Goal: Task Accomplishment & Management: Manage account settings

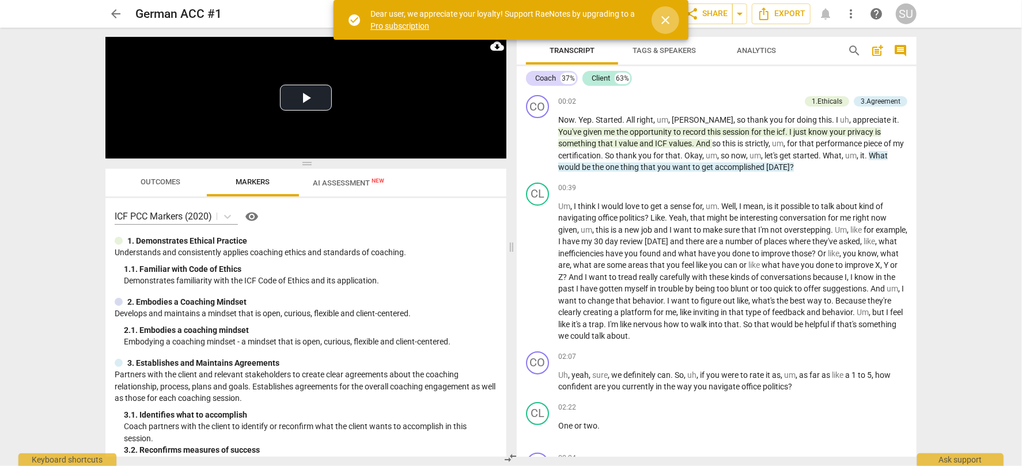
click at [666, 17] on span "close" at bounding box center [666, 20] width 14 height 14
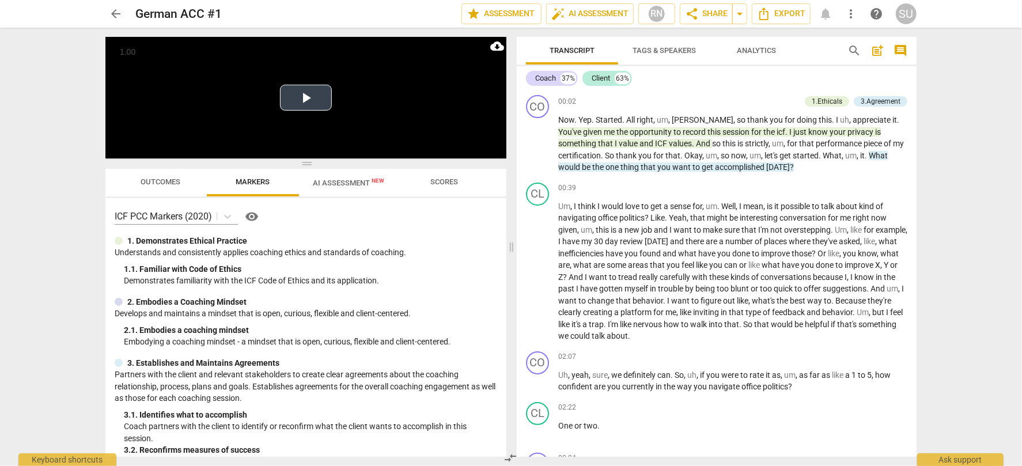
click at [447, 152] on video at bounding box center [305, 98] width 401 height 122
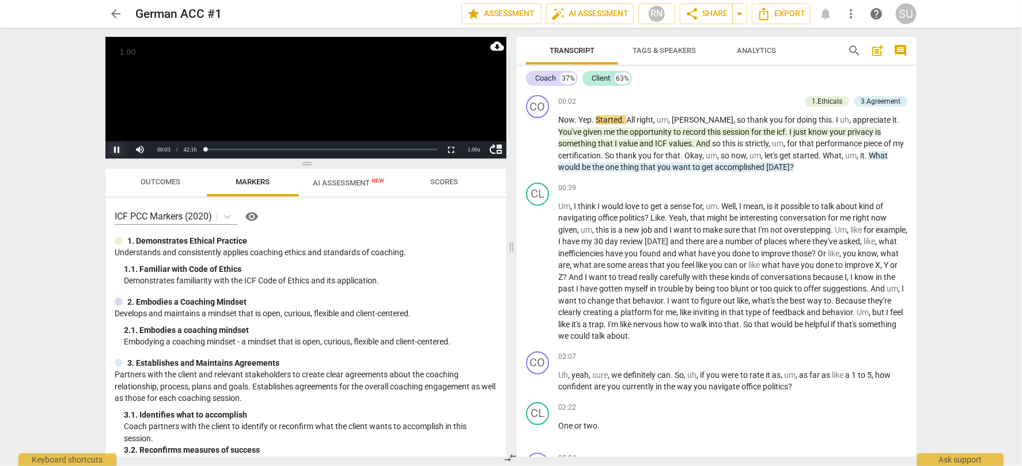
click at [120, 151] on button "Pause" at bounding box center [116, 149] width 23 height 17
click at [473, 150] on div "1.00 x" at bounding box center [474, 149] width 23 height 17
click at [471, 121] on li "1.5x" at bounding box center [474, 122] width 23 height 13
click at [116, 150] on button "Play" at bounding box center [116, 149] width 23 height 17
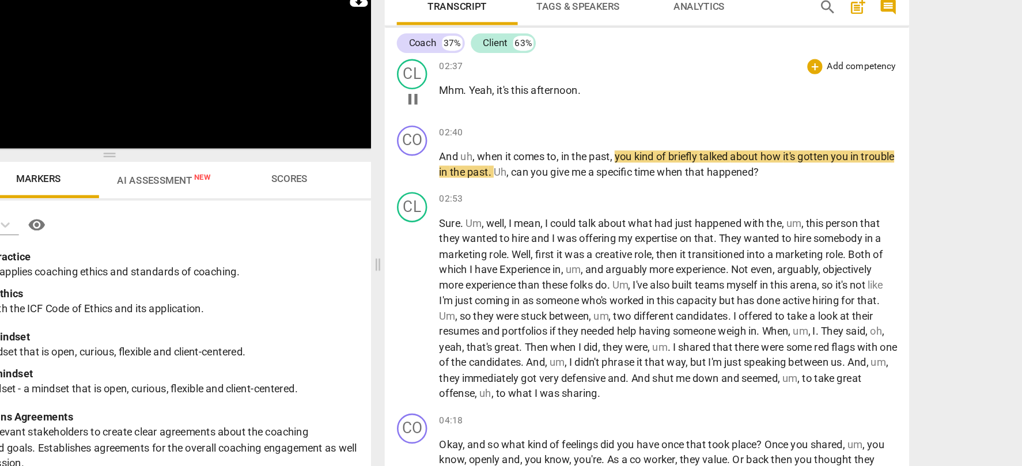
scroll to position [414, 0]
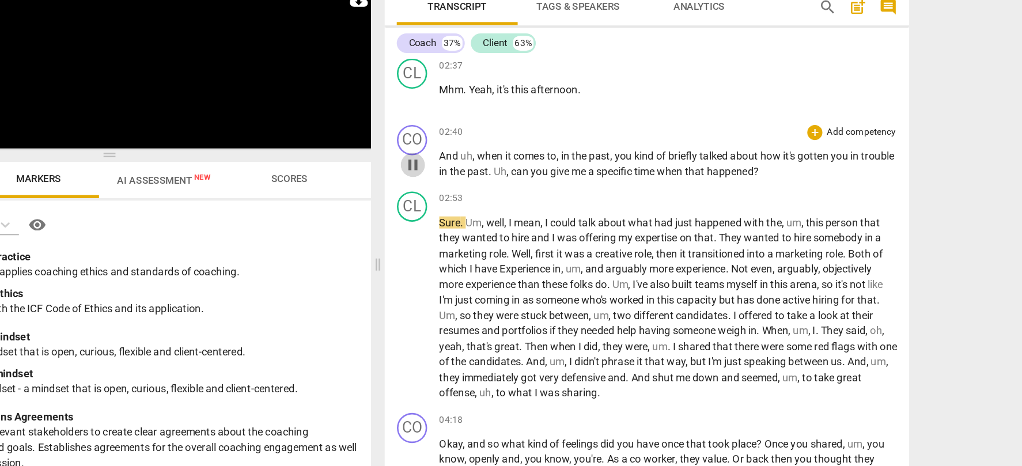
click at [537, 172] on span "pause" at bounding box center [538, 171] width 14 height 14
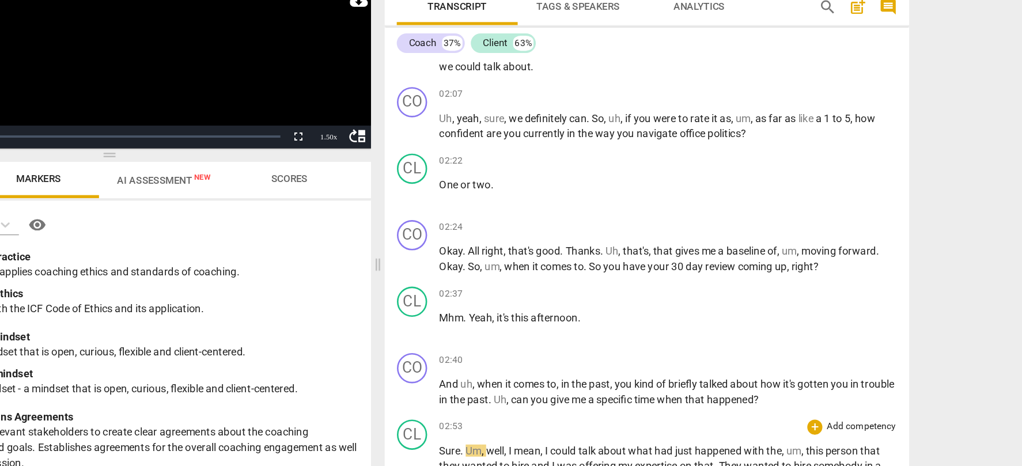
scroll to position [230, 0]
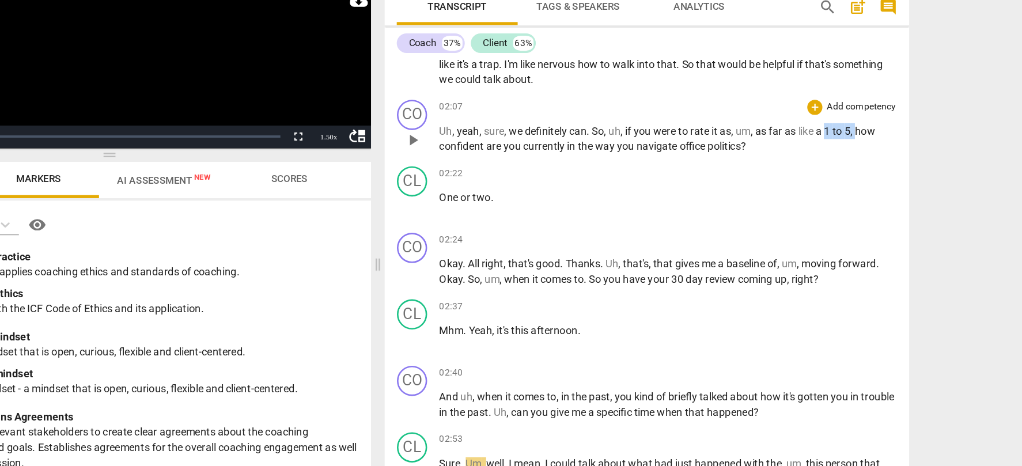
drag, startPoint x: 855, startPoint y: 145, endPoint x: 880, endPoint y: 145, distance: 25.4
click at [880, 145] on p "Uh , yeah , sure , we definitely can . So , uh , if you were to rate it as , um…" at bounding box center [732, 151] width 349 height 24
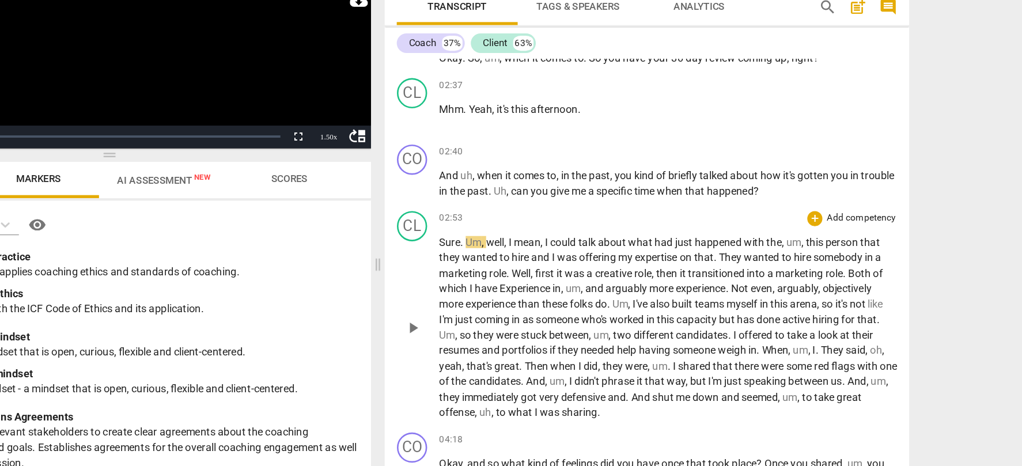
scroll to position [401, 0]
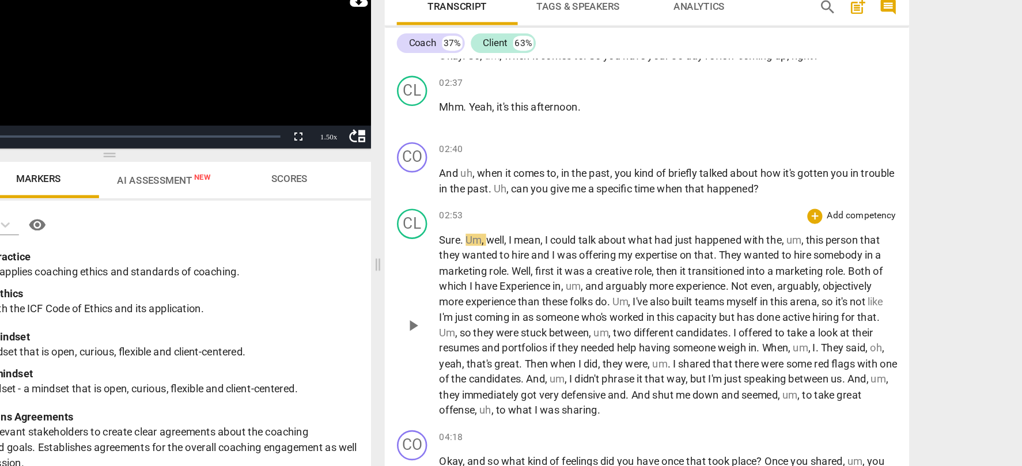
click at [537, 298] on span "play_arrow" at bounding box center [538, 294] width 14 height 14
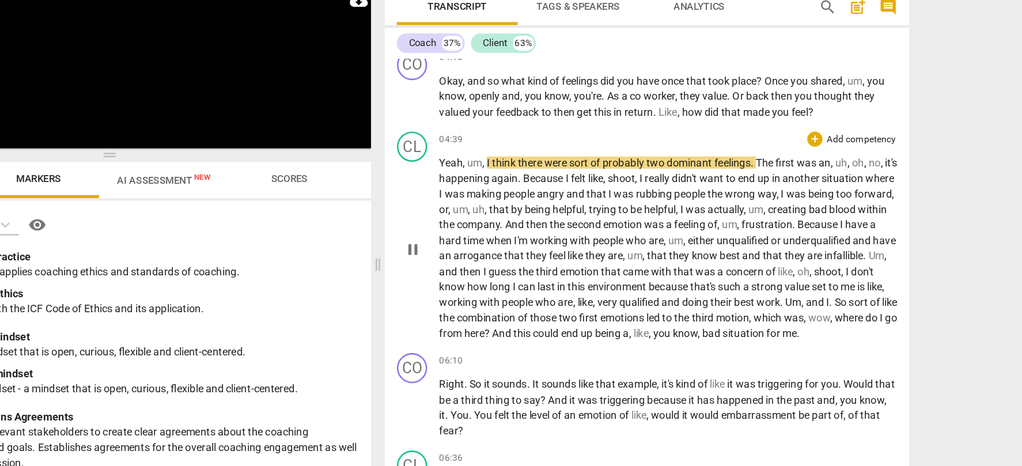
scroll to position [691, 0]
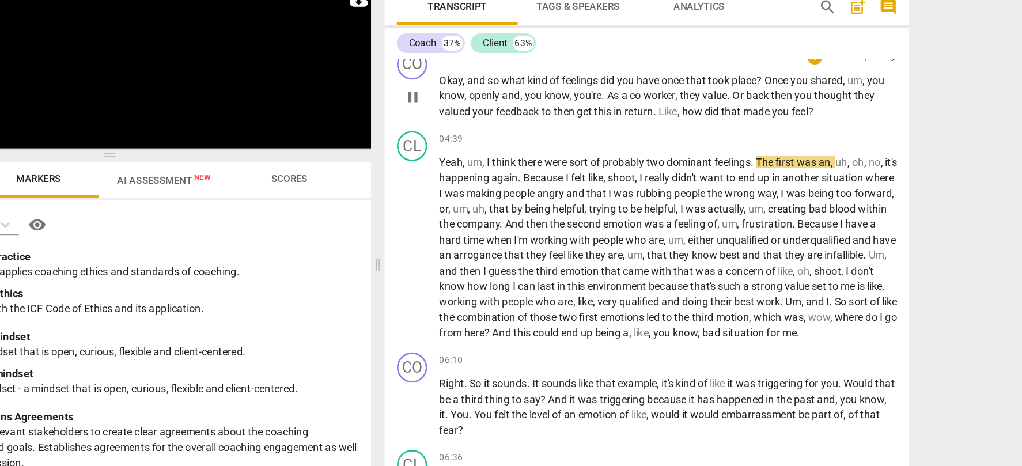
click at [539, 116] on span "pause" at bounding box center [538, 119] width 14 height 14
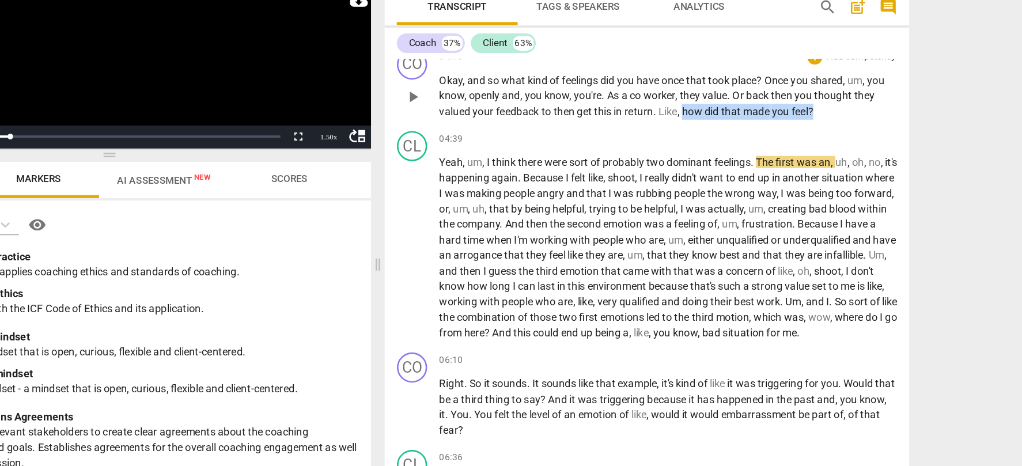
drag, startPoint x: 743, startPoint y: 130, endPoint x: 848, endPoint y: 129, distance: 104.9
click at [848, 129] on p "Okay , and so what kind of feelings did you have once that took place ? Once yo…" at bounding box center [732, 119] width 349 height 36
click at [535, 240] on span "play_arrow" at bounding box center [538, 235] width 14 height 14
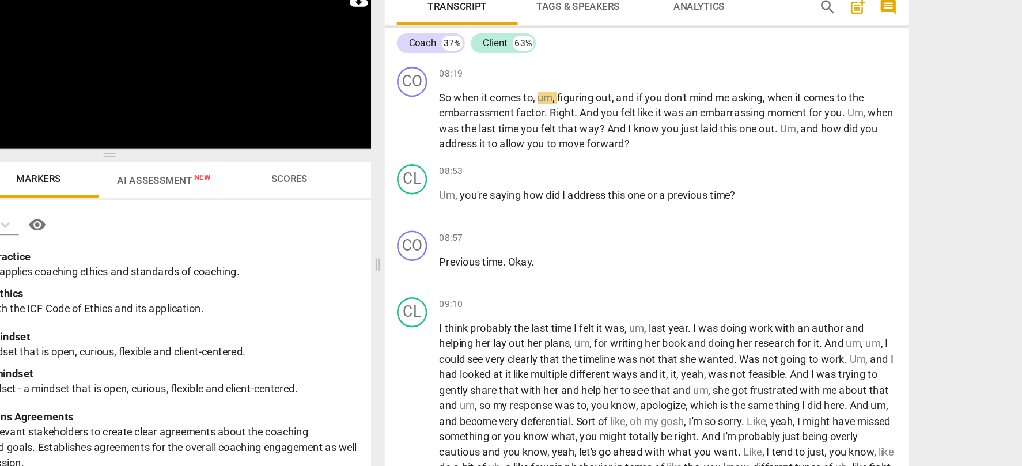
scroll to position [1704, 0]
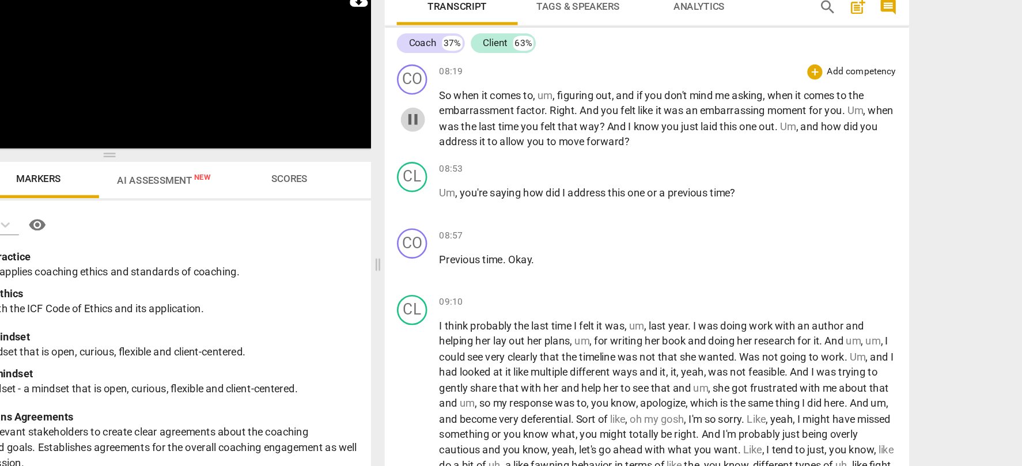
click at [538, 144] on span "pause" at bounding box center [538, 137] width 14 height 14
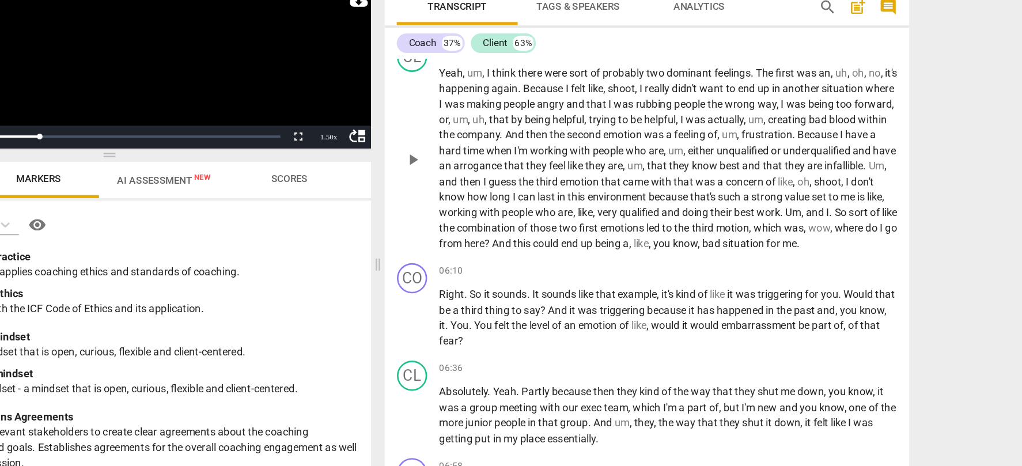
scroll to position [758, 0]
drag, startPoint x: 871, startPoint y: 135, endPoint x: 872, endPoint y: 142, distance: 6.4
click at [872, 142] on p "Yeah , um , I think there were sort of probably two dominant feelings . The fir…" at bounding box center [732, 167] width 349 height 142
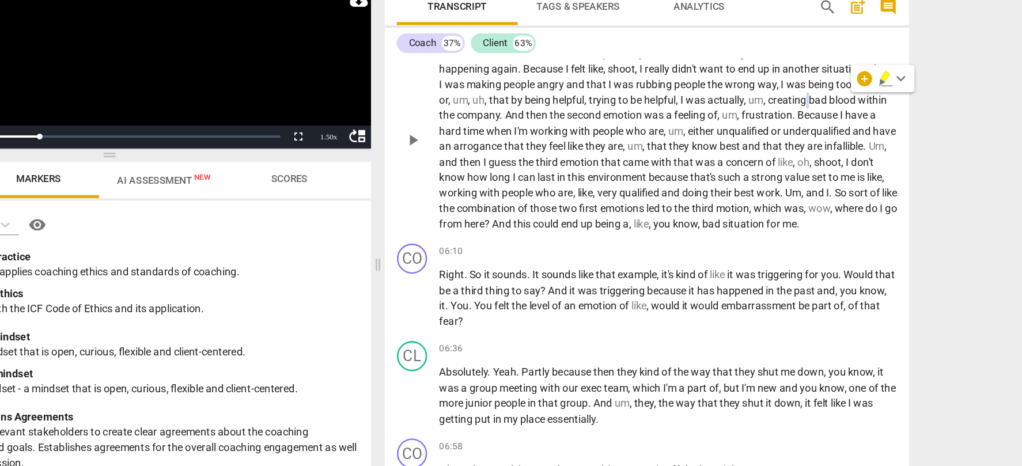
scroll to position [775, 0]
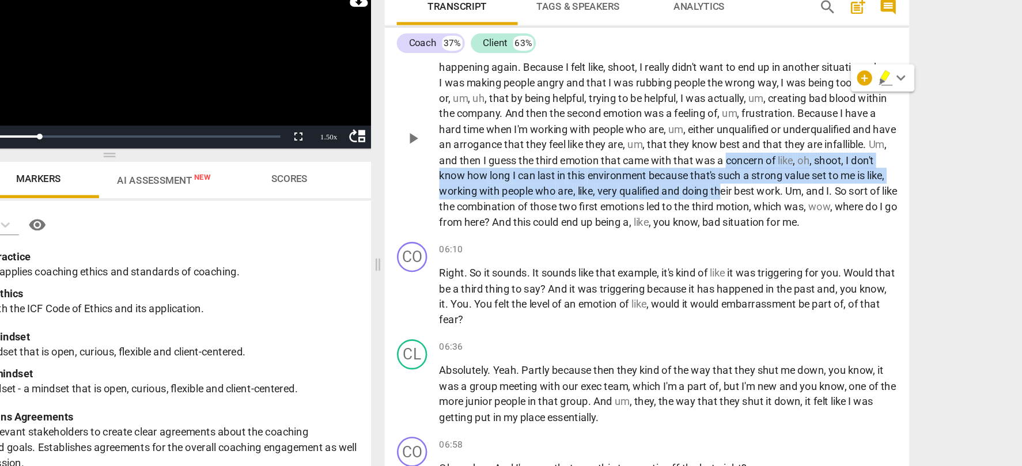
drag, startPoint x: 873, startPoint y: 165, endPoint x: 880, endPoint y: 184, distance: 20.2
click at [880, 185] on p "Yeah , um , I think there were sort of probably two dominant feelings . The fir…" at bounding box center [732, 150] width 349 height 142
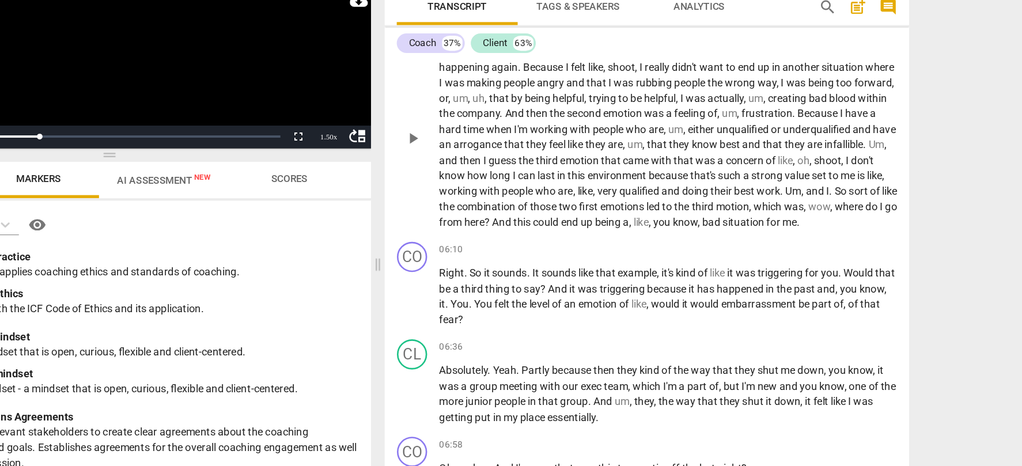
click at [733, 146] on span "," at bounding box center [731, 143] width 3 height 9
drag, startPoint x: 834, startPoint y: 130, endPoint x: 883, endPoint y: 133, distance: 49.0
click at [883, 133] on p "Yeah , um , I think there were sort of probably two dominant feelings . The fir…" at bounding box center [732, 150] width 349 height 142
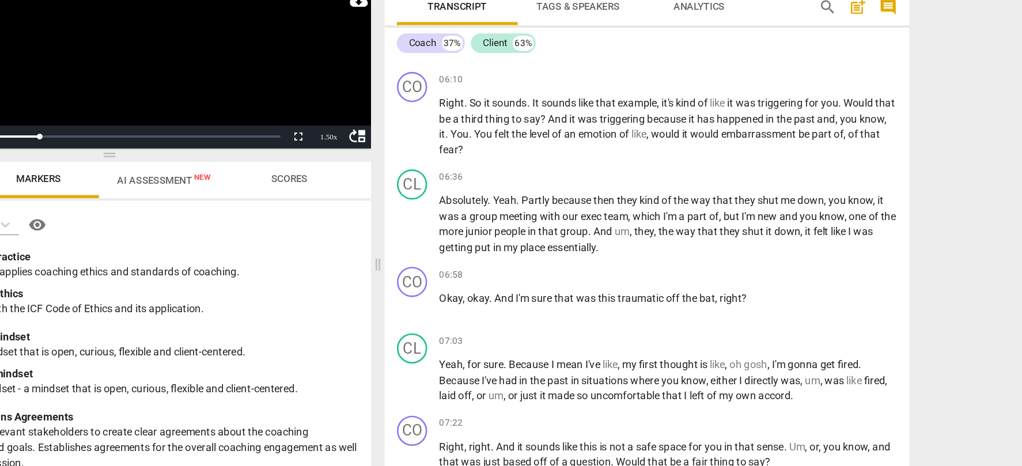
scroll to position [906, 0]
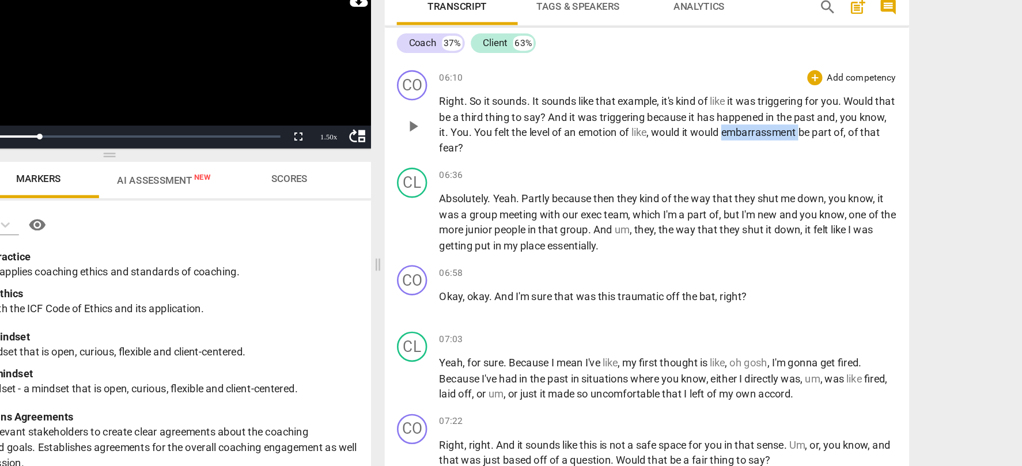
drag, startPoint x: 799, startPoint y: 158, endPoint x: 857, endPoint y: 159, distance: 57.6
click at [832, 151] on span "embarrassment" at bounding box center [802, 146] width 59 height 9
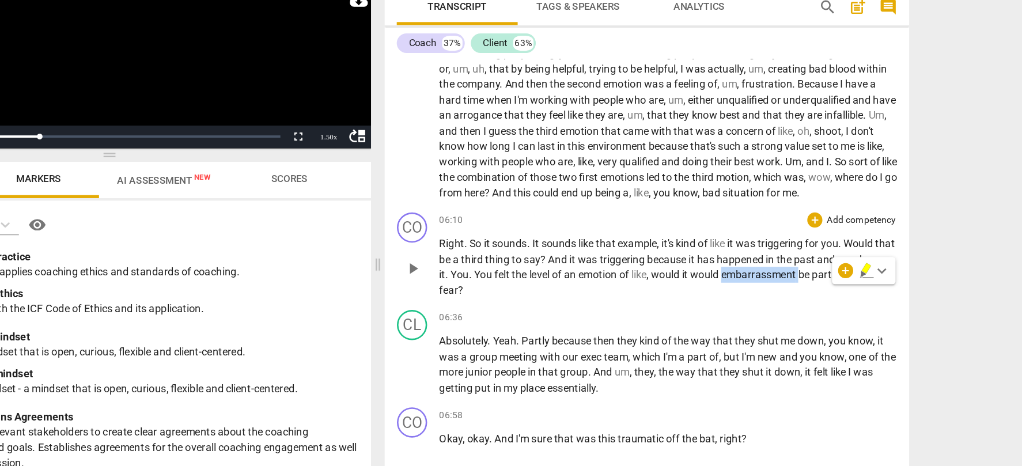
scroll to position [796, 0]
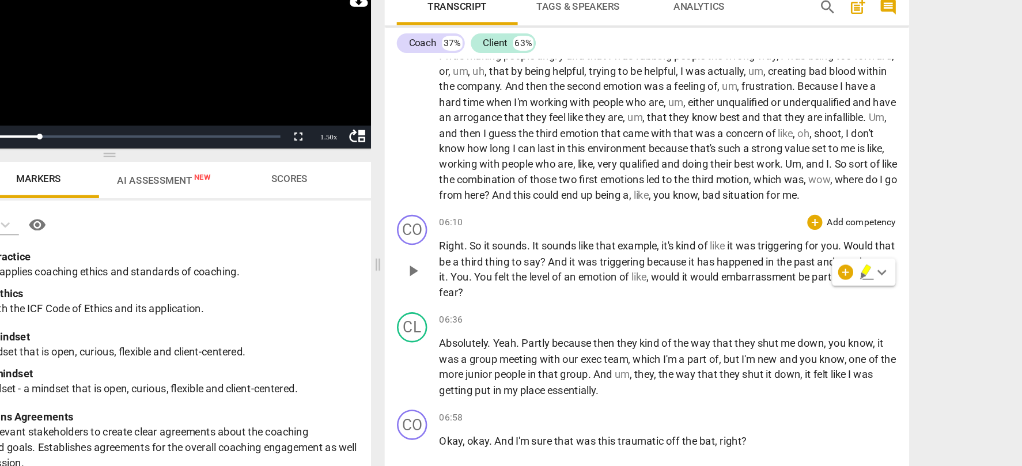
click at [799, 261] on span "embarrassment" at bounding box center [802, 256] width 59 height 9
drag, startPoint x: 799, startPoint y: 266, endPoint x: 842, endPoint y: 266, distance: 42.6
click at [832, 261] on span "embarrassment" at bounding box center [802, 256] width 59 height 9
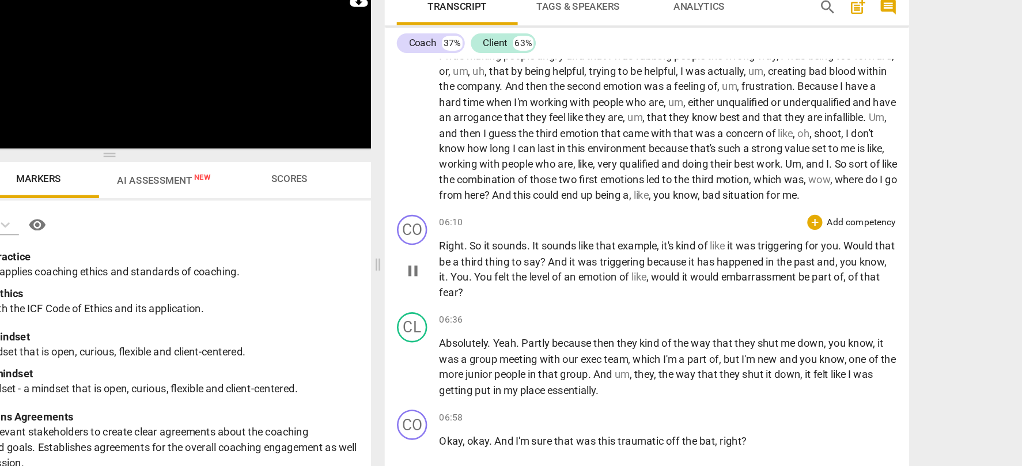
click at [538, 259] on span "pause" at bounding box center [538, 252] width 14 height 14
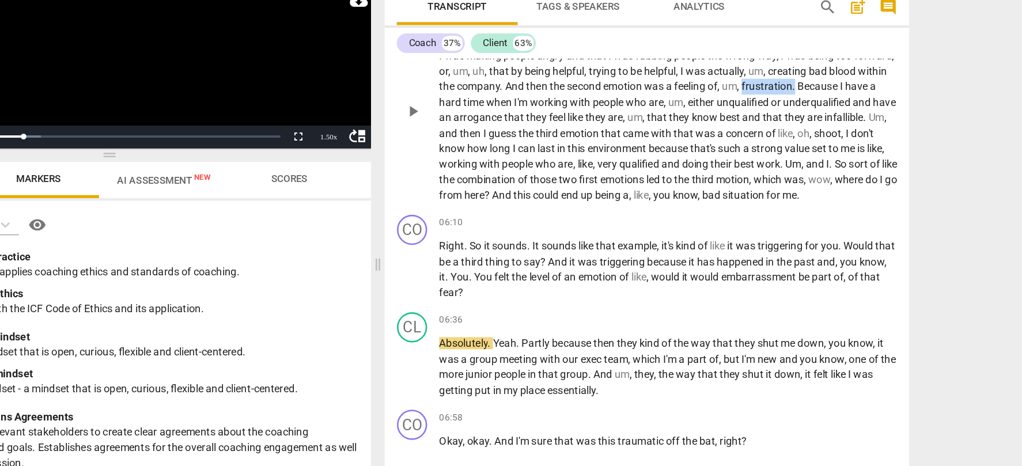
drag, startPoint x: 837, startPoint y: 110, endPoint x: 876, endPoint y: 110, distance: 38.6
click at [876, 110] on p "Yeah , um , I think there were sort of probably two dominant feelings . The fir…" at bounding box center [732, 129] width 349 height 142
drag, startPoint x: 799, startPoint y: 268, endPoint x: 854, endPoint y: 269, distance: 54.8
click at [832, 261] on span "embarrassment" at bounding box center [802, 256] width 59 height 9
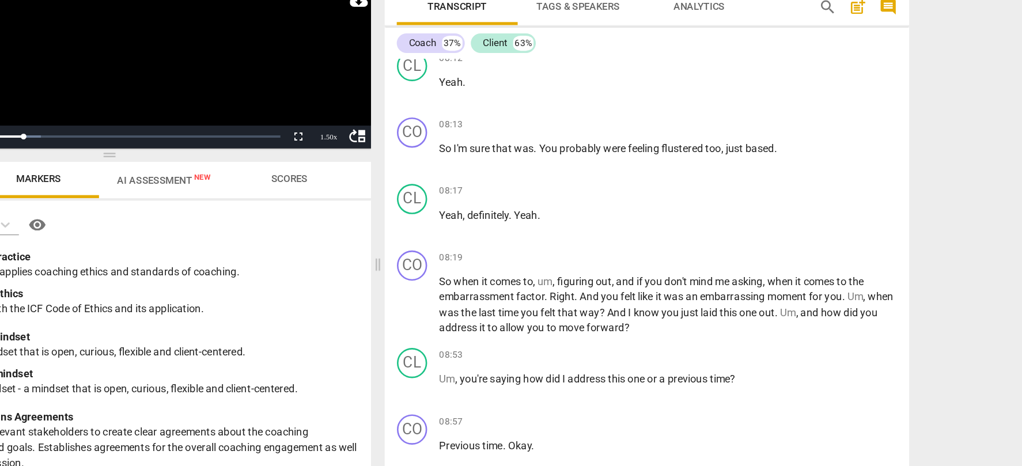
scroll to position [1560, 0]
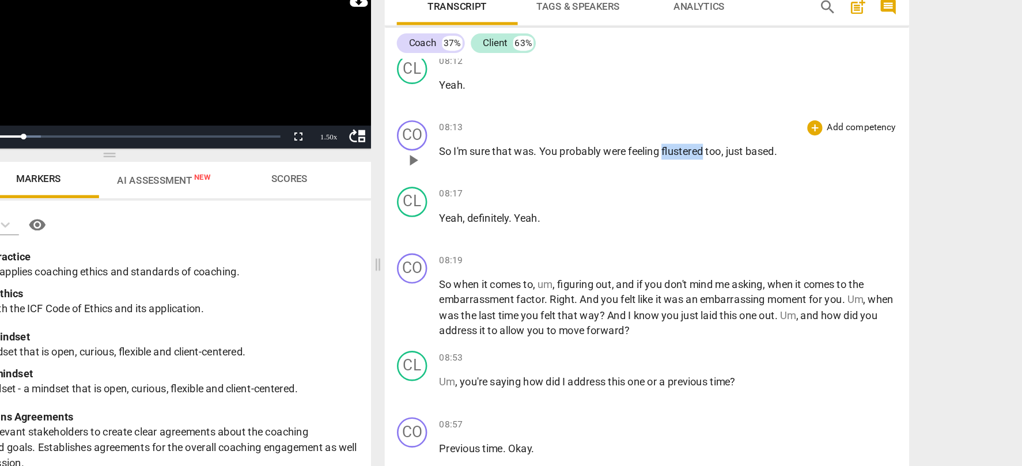
drag, startPoint x: 728, startPoint y: 172, endPoint x: 759, endPoint y: 172, distance: 30.5
click at [760, 165] on span "flustered" at bounding box center [744, 160] width 33 height 9
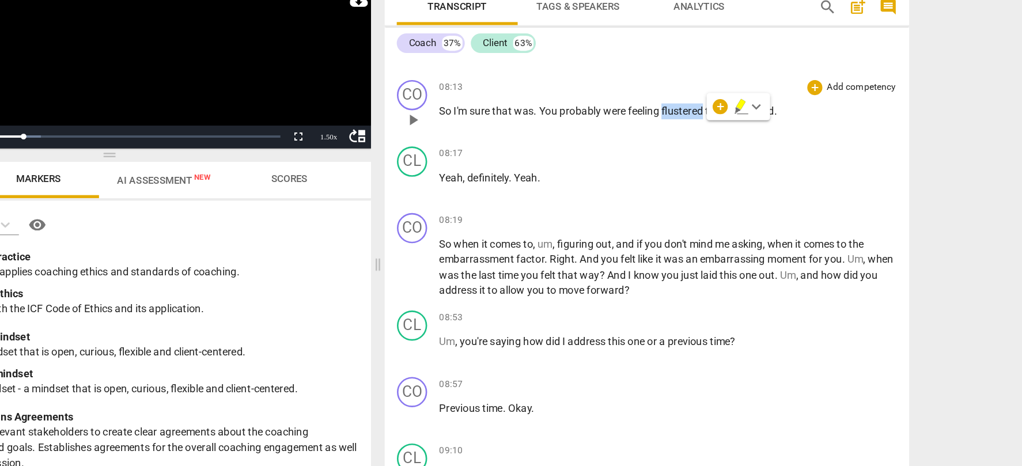
scroll to position [1643, 0]
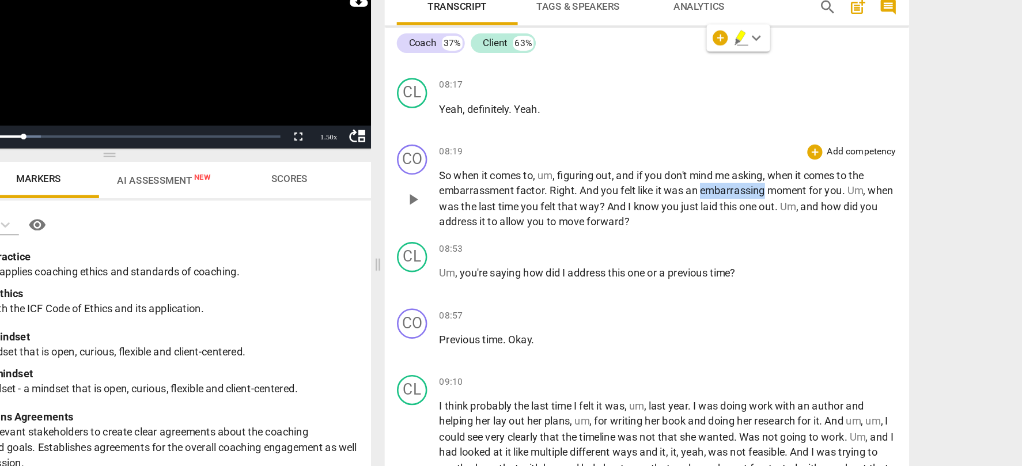
drag, startPoint x: 760, startPoint y: 204, endPoint x: 807, endPoint y: 204, distance: 47.8
click at [807, 195] on span "embarrassing" at bounding box center [782, 190] width 51 height 9
click at [703, 207] on span "And" at bounding box center [694, 202] width 16 height 9
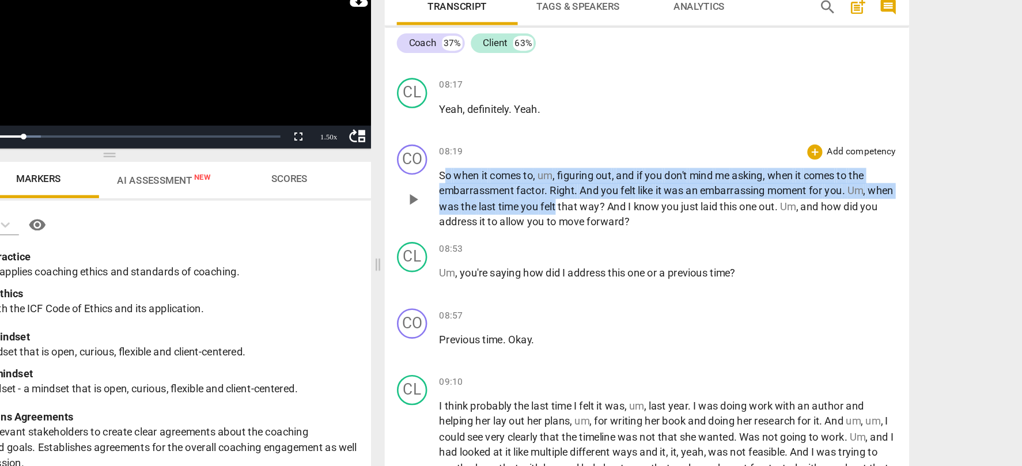
drag, startPoint x: 563, startPoint y: 192, endPoint x: 670, endPoint y: 214, distance: 108.8
click at [669, 214] on p "So when it comes to , um , figuring out , and if you don't mind me asking , whe…" at bounding box center [732, 196] width 349 height 47
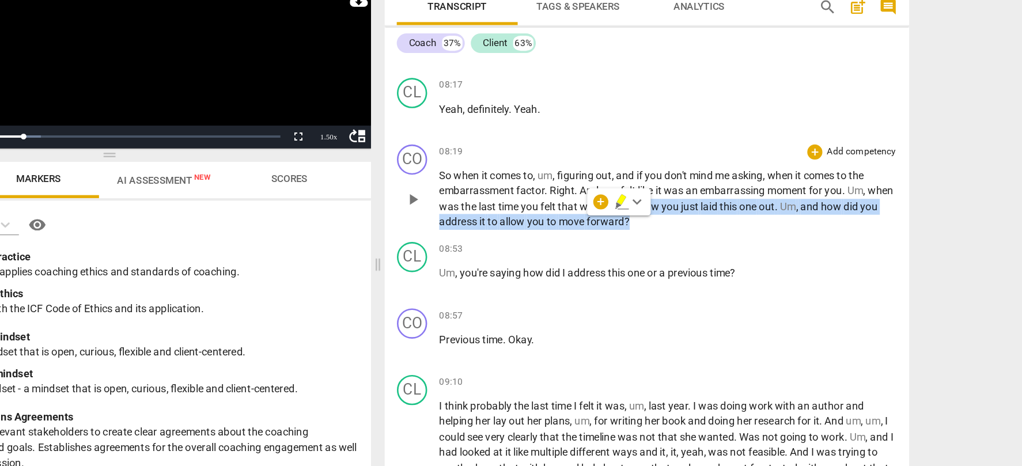
drag, startPoint x: 709, startPoint y: 214, endPoint x: 719, endPoint y: 228, distance: 16.8
click at [719, 221] on p "So when it comes to , um , figuring out , and if you don't mind me asking , whe…" at bounding box center [732, 196] width 349 height 47
click at [538, 267] on span "play_arrow" at bounding box center [538, 261] width 14 height 14
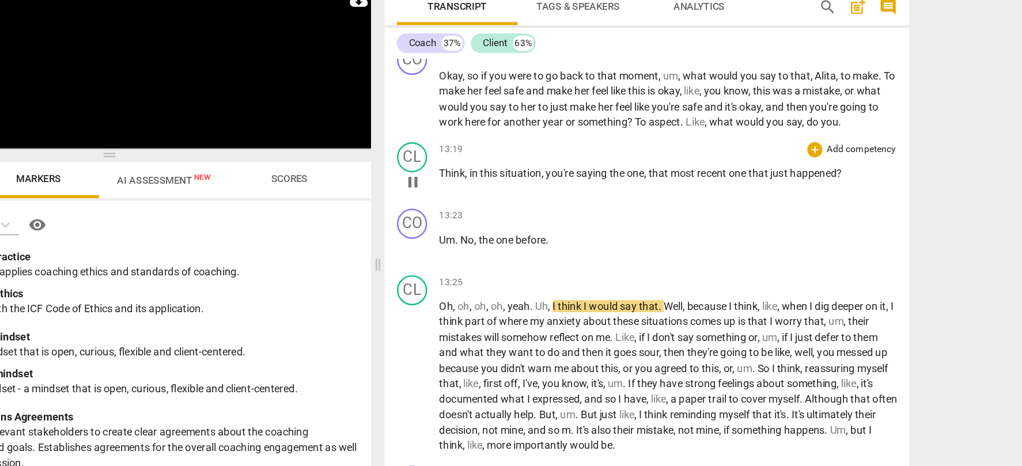
scroll to position [2332, 0]
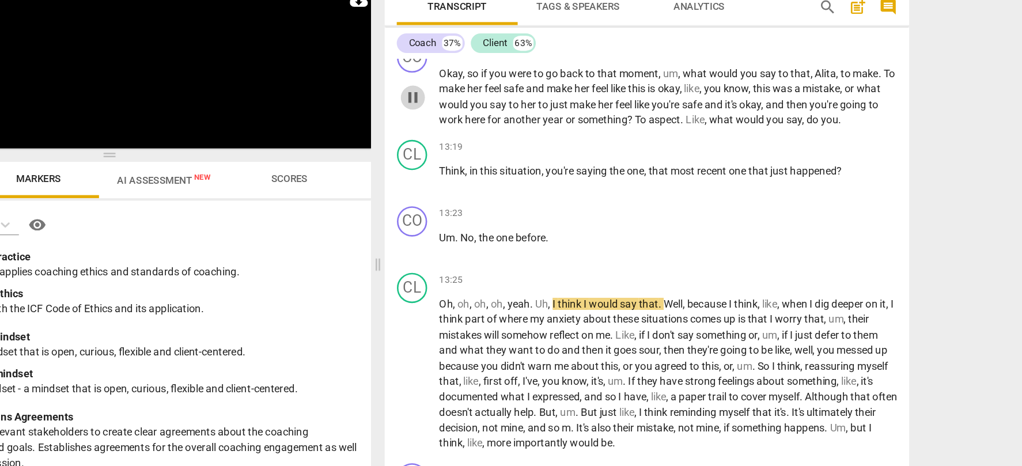
click at [538, 127] on span "pause" at bounding box center [538, 120] width 14 height 14
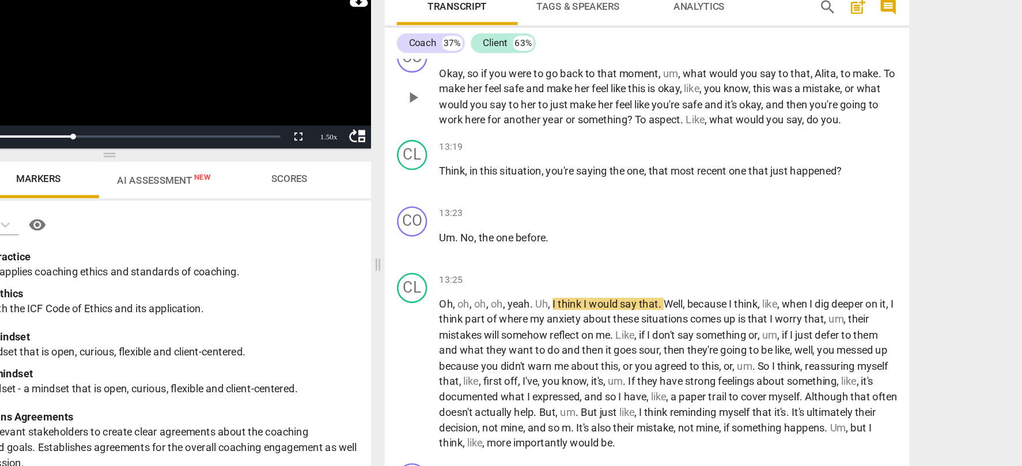
drag, startPoint x: 558, startPoint y: 114, endPoint x: 714, endPoint y: 120, distance: 156.3
click at [714, 120] on div "CO play_arrow pause 12:46 + Add competency keyboard_arrow_right Okay , so if yo…" at bounding box center [717, 110] width 400 height 74
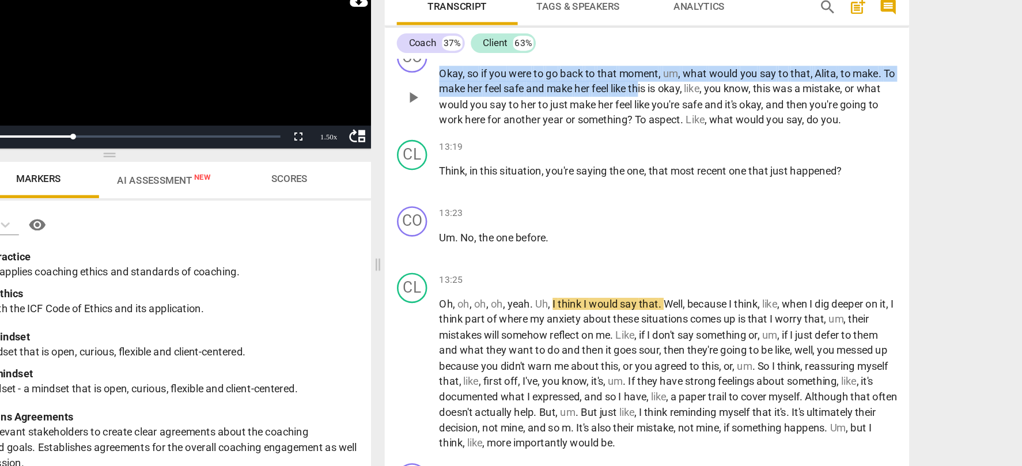
drag, startPoint x: 559, startPoint y: 112, endPoint x: 723, endPoint y: 126, distance: 164.2
click at [723, 126] on p "Okay , so if you were to go back to that moment , um , what would you say to th…" at bounding box center [732, 119] width 349 height 47
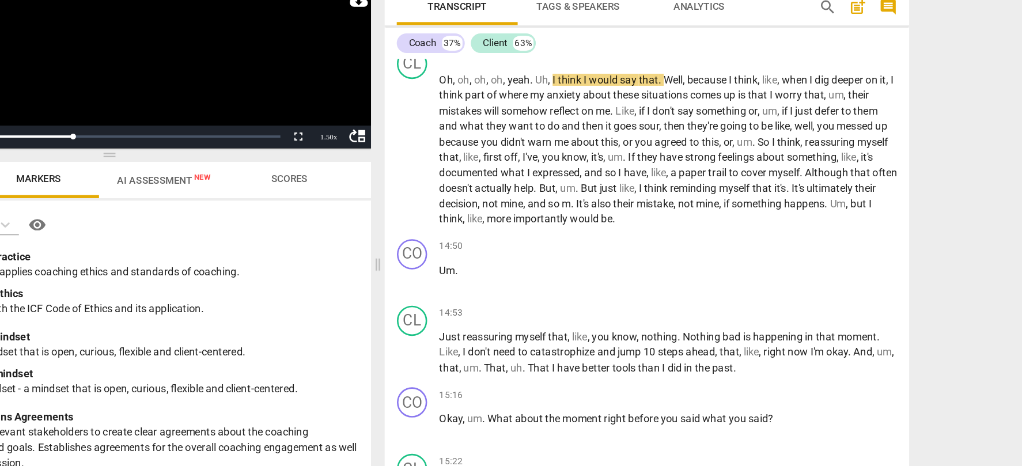
scroll to position [2485, 0]
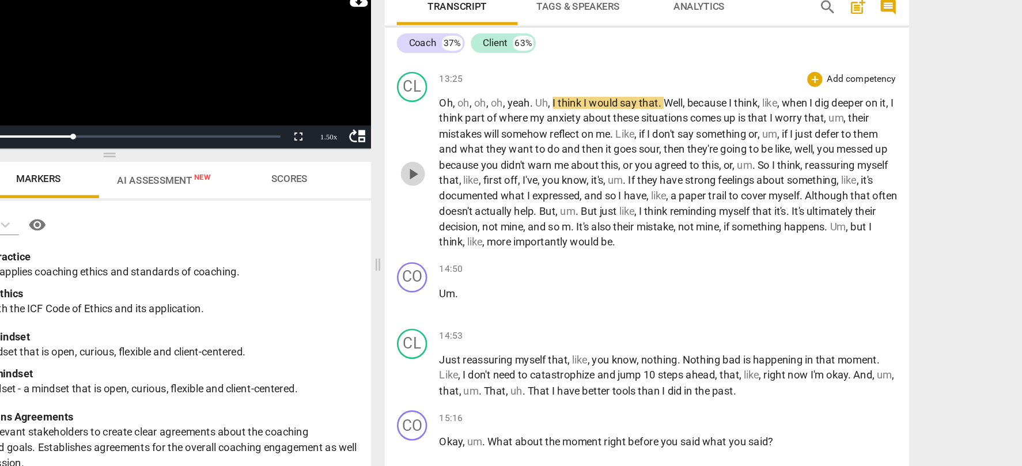
click at [537, 185] on span "play_arrow" at bounding box center [538, 178] width 14 height 14
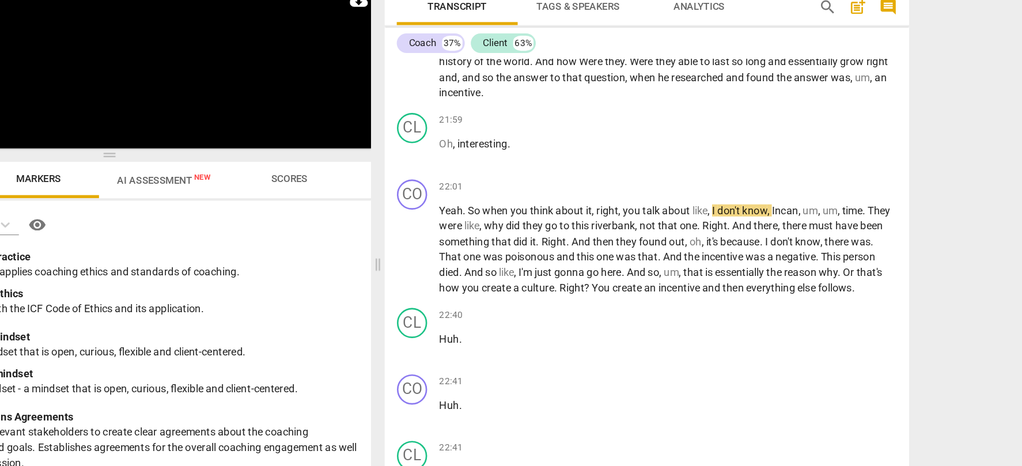
scroll to position [4138, 0]
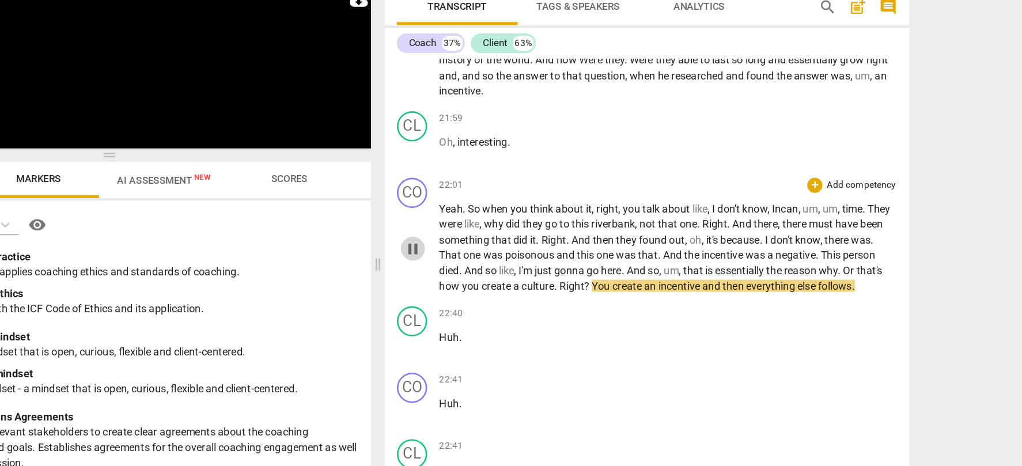
click at [535, 242] on span "pause" at bounding box center [538, 235] width 14 height 14
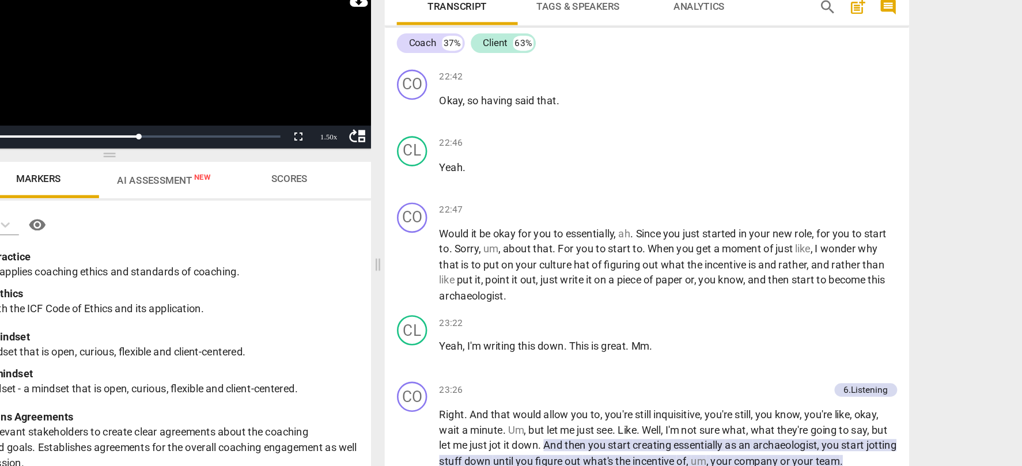
scroll to position [4476, 0]
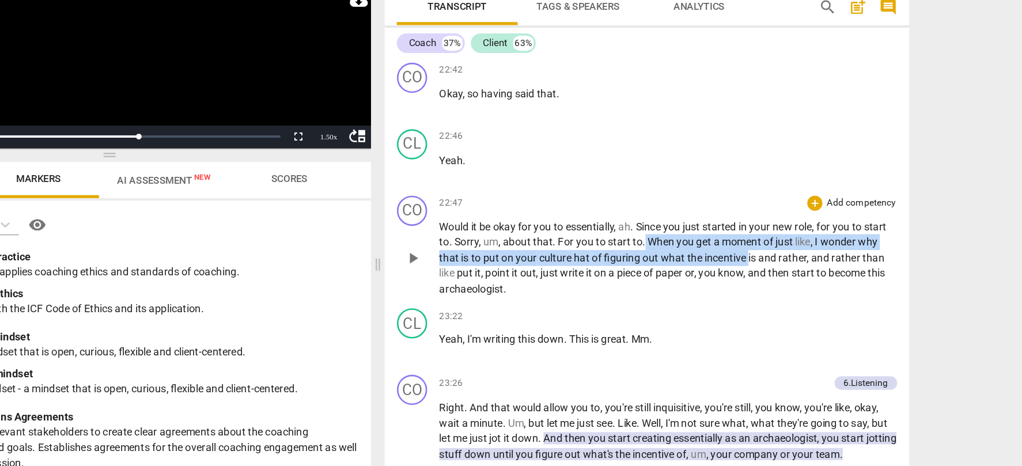
drag, startPoint x: 793, startPoint y: 277, endPoint x: 714, endPoint y: 268, distance: 80.1
click at [714, 268] on p "Would it be okay for you to essentially , ah . Since you just started in your n…" at bounding box center [732, 242] width 349 height 59
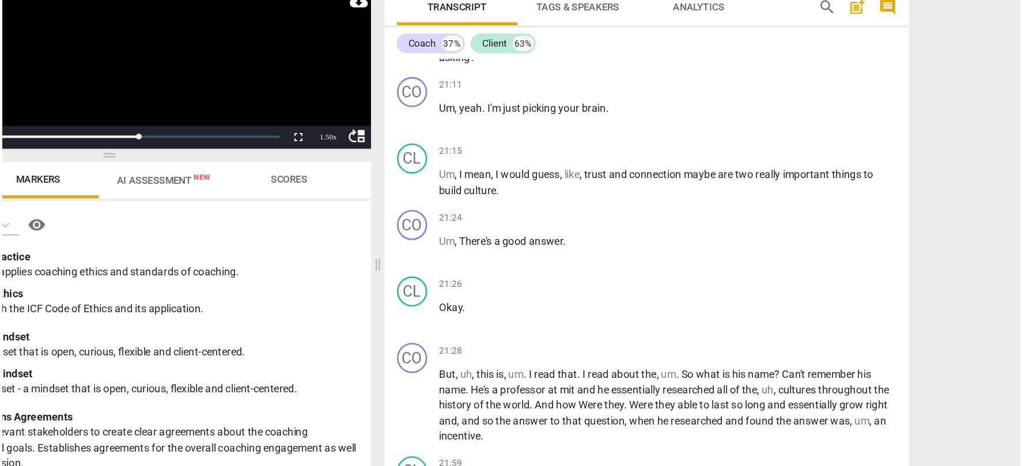
scroll to position [3859, 0]
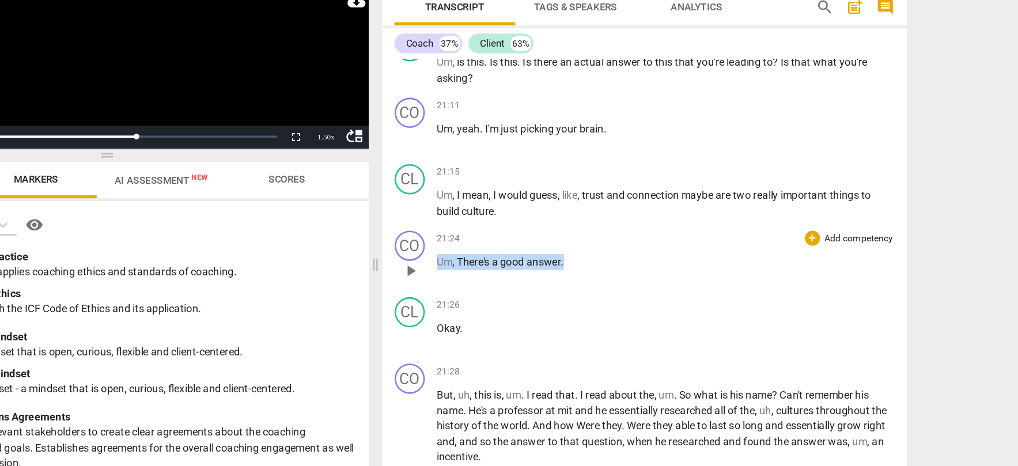
drag, startPoint x: 557, startPoint y: 281, endPoint x: 676, endPoint y: 280, distance: 118.7
click at [676, 251] on p "Um , There's a good answer ." at bounding box center [731, 245] width 349 height 12
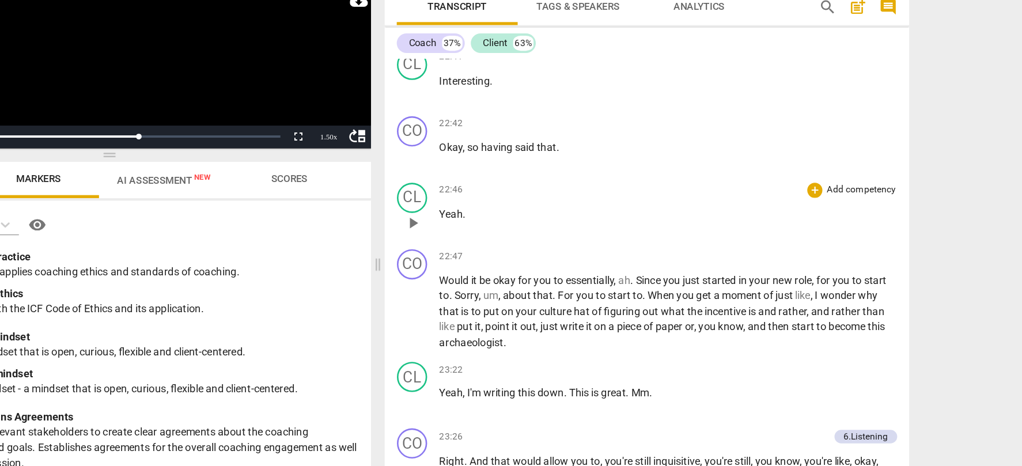
scroll to position [4437, 0]
click at [539, 289] on span "play_arrow" at bounding box center [538, 282] width 14 height 14
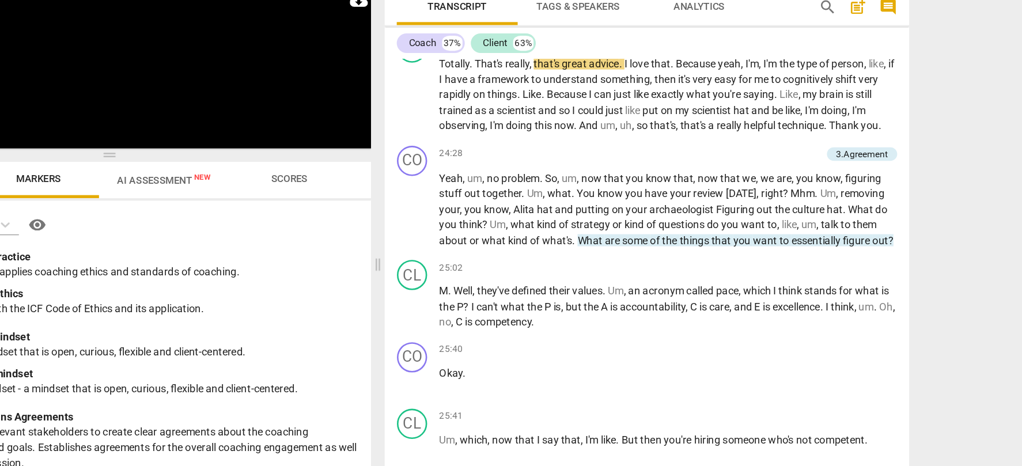
scroll to position [4916, 0]
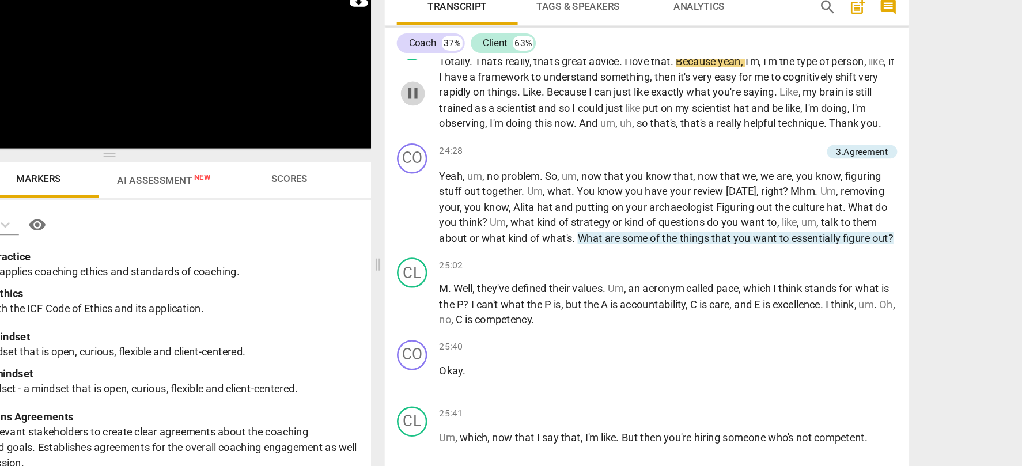
click at [538, 124] on span "pause" at bounding box center [538, 117] width 14 height 14
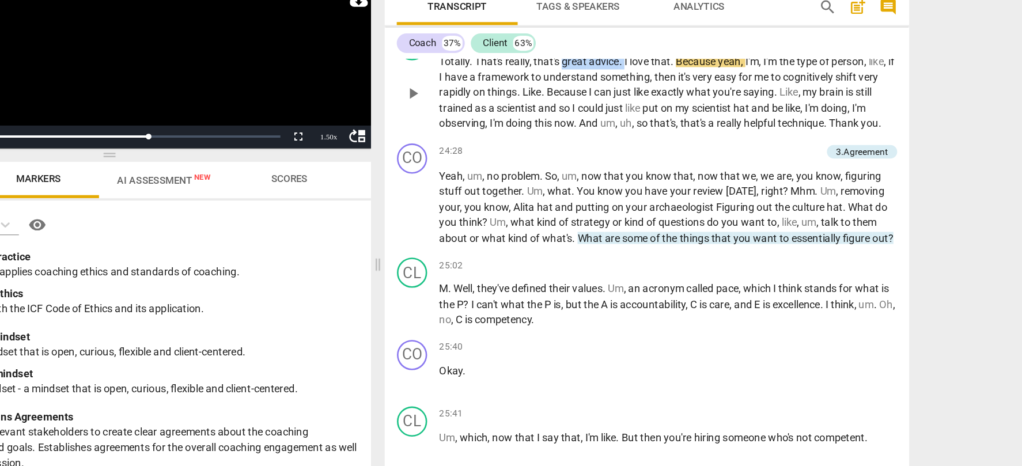
drag, startPoint x: 654, startPoint y: 127, endPoint x: 702, endPoint y: 127, distance: 47.8
click at [702, 127] on p "Totally . That's really , that's great advice . I love that . Because yeah , I'…" at bounding box center [732, 115] width 349 height 59
click at [541, 124] on span "play_arrow" at bounding box center [538, 117] width 14 height 14
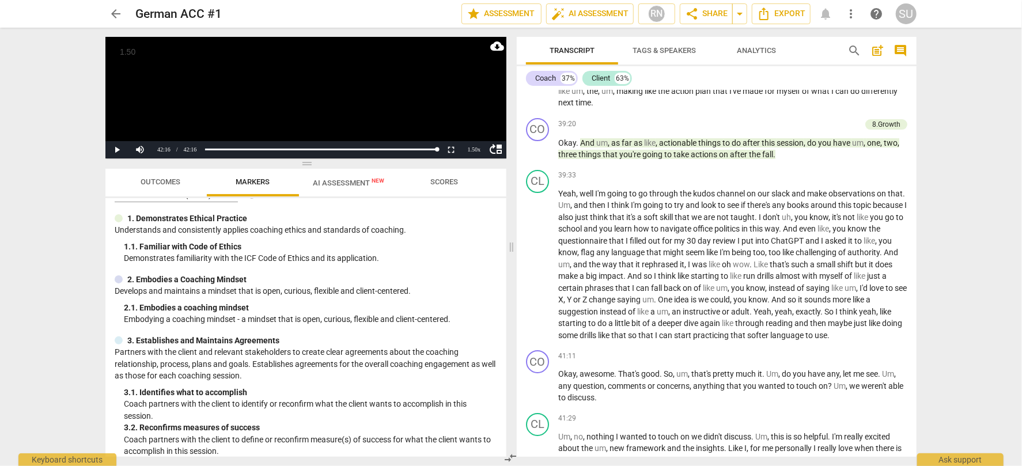
scroll to position [7735, 0]
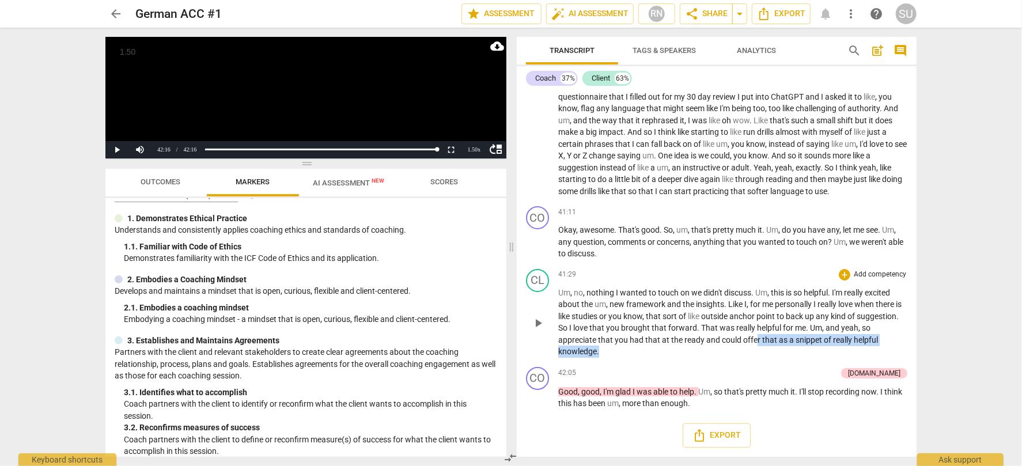
drag, startPoint x: 769, startPoint y: 338, endPoint x: 769, endPoint y: 360, distance: 22.5
click at [769, 360] on div "CL play_arrow pause 41:29 + Add competency keyboard_arrow_right Um , no , nothi…" at bounding box center [717, 314] width 400 height 98
click at [961, 292] on div "arrow_back German ACC #1 edit star Assessment auto_fix_high AI Assessment RN sh…" at bounding box center [511, 233] width 1022 height 466
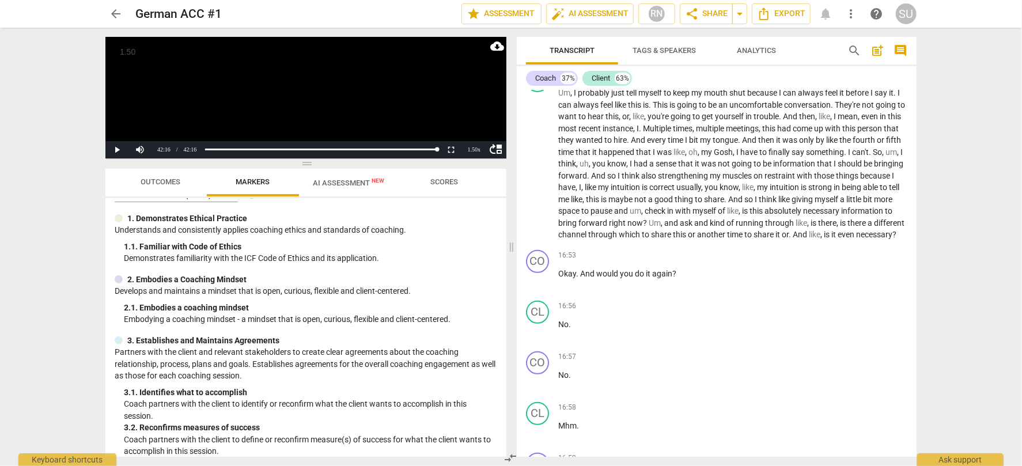
scroll to position [2817, 0]
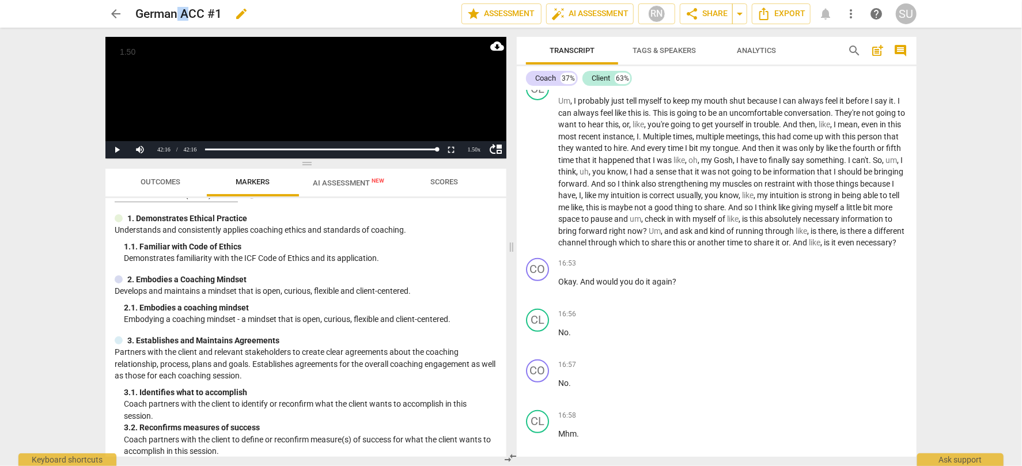
drag, startPoint x: 189, startPoint y: 13, endPoint x: 180, endPoint y: 13, distance: 9.2
click at [179, 13] on h2 "German ACC #1" at bounding box center [178, 14] width 86 height 14
click at [236, 16] on span "edit" at bounding box center [242, 14] width 14 height 14
drag, startPoint x: 188, startPoint y: 13, endPoint x: 174, endPoint y: 13, distance: 13.8
click at [174, 13] on input "German ACC #1" at bounding box center [272, 14] width 275 height 22
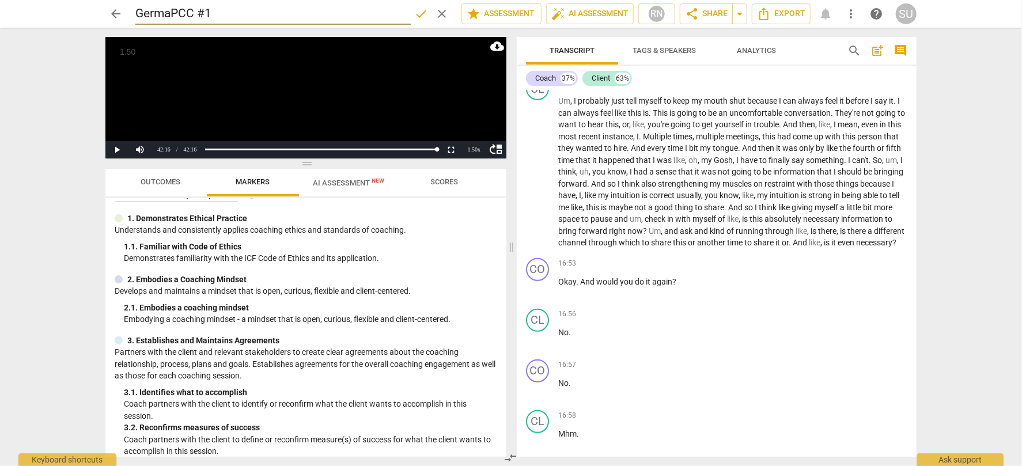
click at [172, 13] on input "GermaPCC #1" at bounding box center [272, 14] width 275 height 22
type input "German PCC #1"
click at [420, 12] on span "done" at bounding box center [421, 14] width 14 height 14
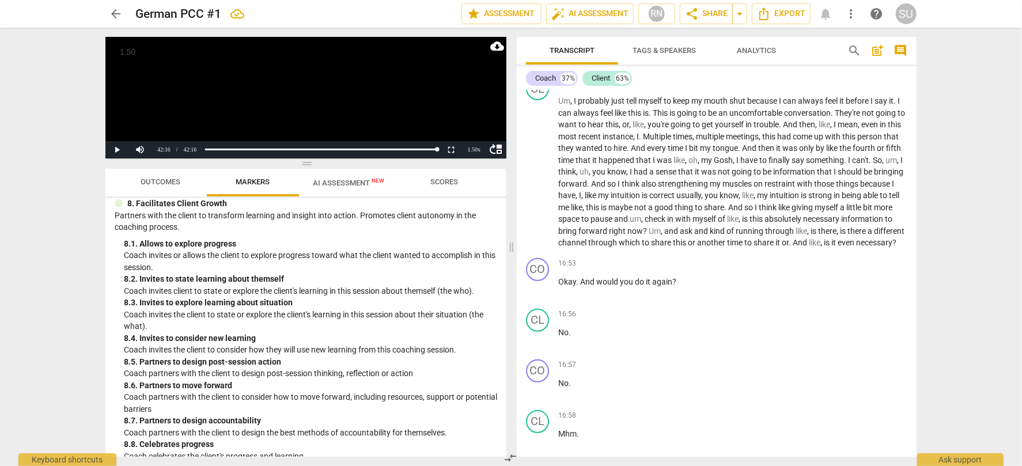
scroll to position [1306, 0]
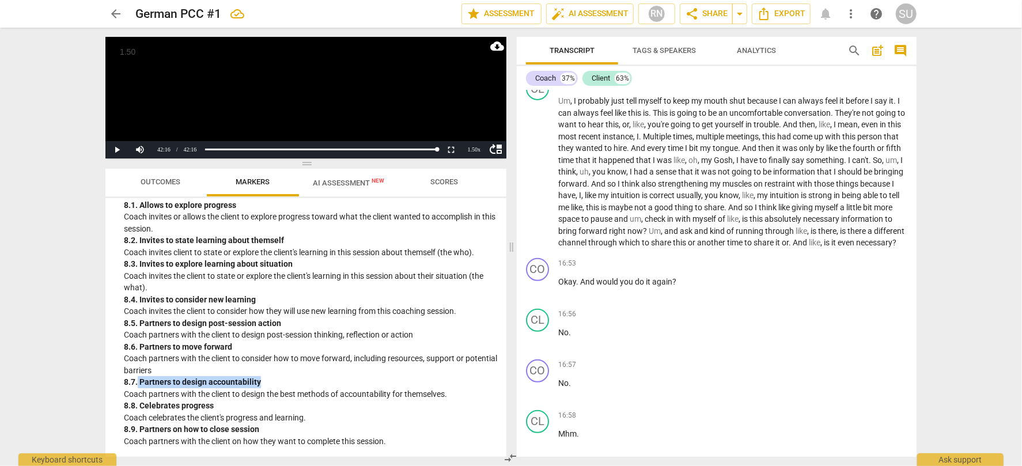
drag, startPoint x: 255, startPoint y: 380, endPoint x: 138, endPoint y: 381, distance: 117.0
click at [138, 381] on div "8. 7. Partners to design accountability" at bounding box center [310, 382] width 373 height 12
drag, startPoint x: 179, startPoint y: 219, endPoint x: 275, endPoint y: 220, distance: 95.7
click at [275, 214] on div "8. 1. Allows to explore progress" at bounding box center [310, 208] width 373 height 12
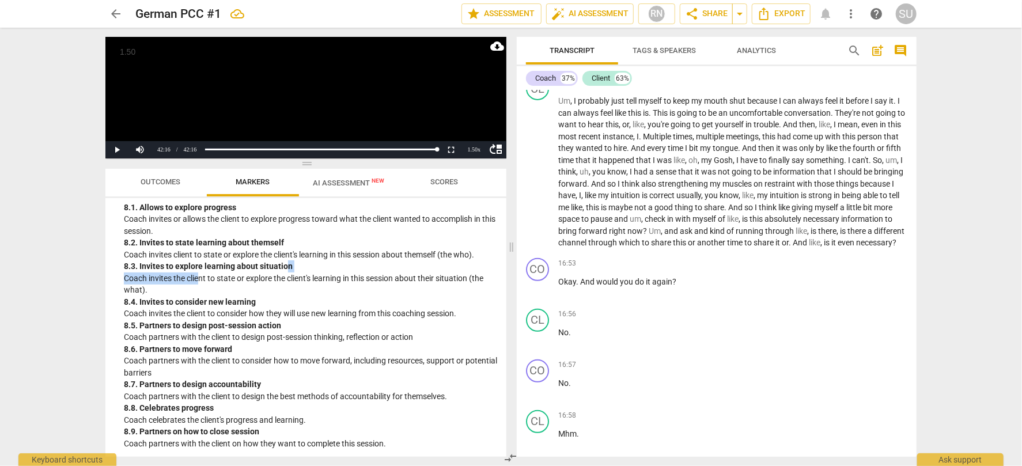
drag, startPoint x: 201, startPoint y: 284, endPoint x: 286, endPoint y: 277, distance: 85.5
click at [287, 278] on div "8. 3. Invites to explore learning about situation Coach invites the client to s…" at bounding box center [310, 279] width 373 height 36
drag, startPoint x: 193, startPoint y: 255, endPoint x: 242, endPoint y: 248, distance: 49.4
click at [243, 248] on div "8. 2. Invites to state learning about themself" at bounding box center [310, 243] width 373 height 12
drag, startPoint x: 284, startPoint y: 253, endPoint x: 198, endPoint y: 250, distance: 85.9
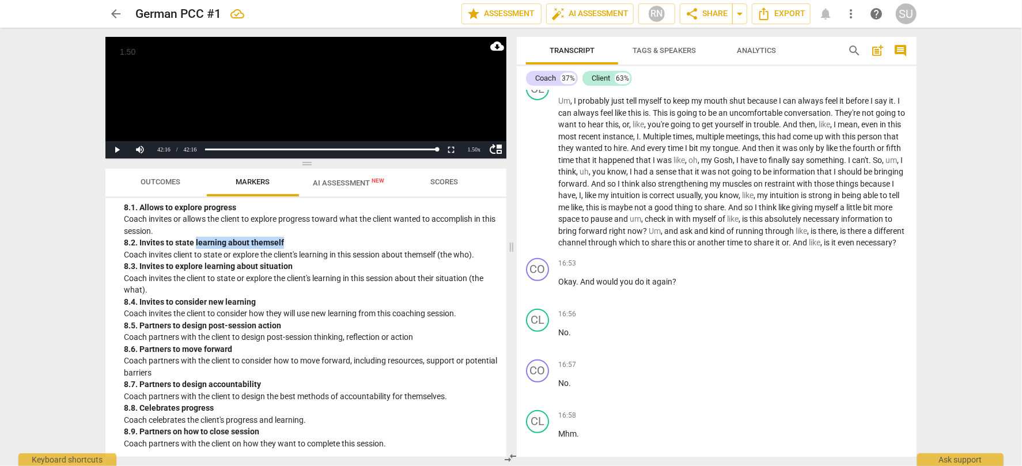
click at [197, 249] on div "8. 2. Invites to state learning about themself" at bounding box center [310, 243] width 373 height 12
drag, startPoint x: 262, startPoint y: 384, endPoint x: 181, endPoint y: 382, distance: 81.3
click at [181, 382] on div "8. 7. Partners to design accountability" at bounding box center [310, 382] width 373 height 12
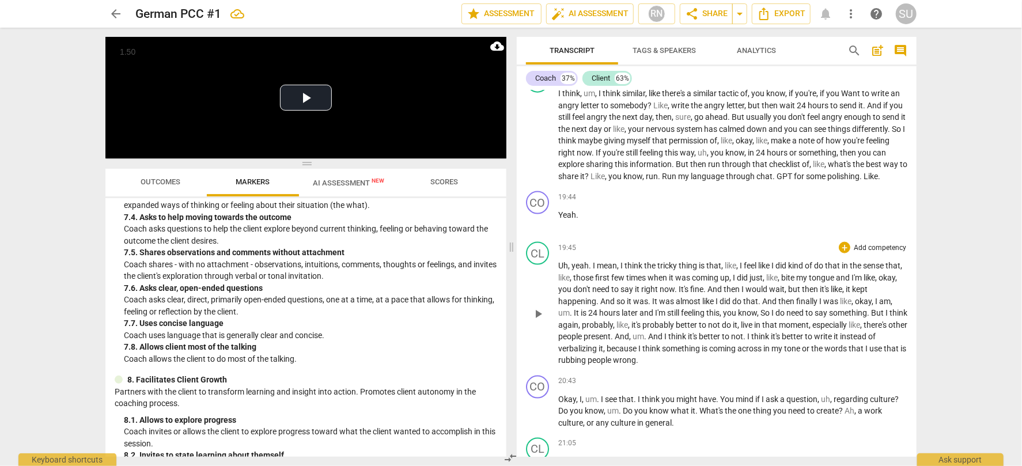
scroll to position [3483, 0]
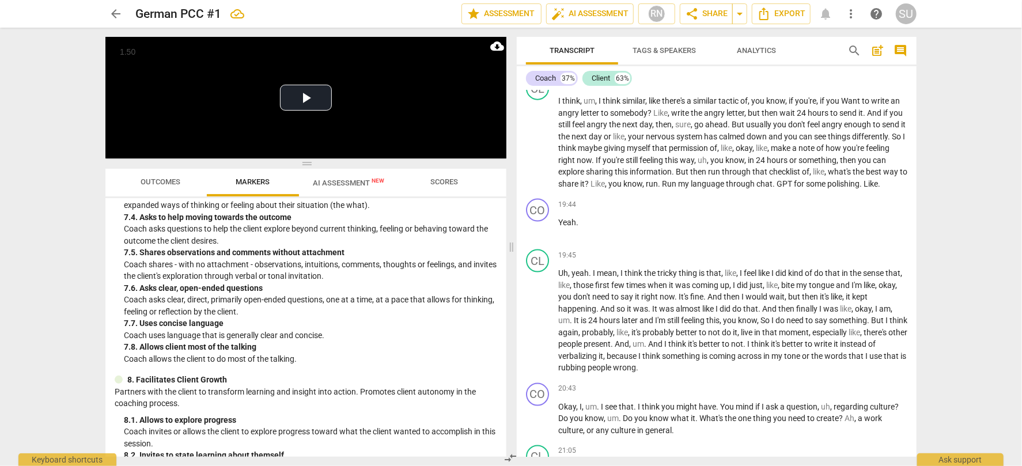
click at [446, 446] on p "Coach invites or allows the client to explore progress toward what the client w…" at bounding box center [310, 438] width 373 height 24
